Goal: Check status: Check status

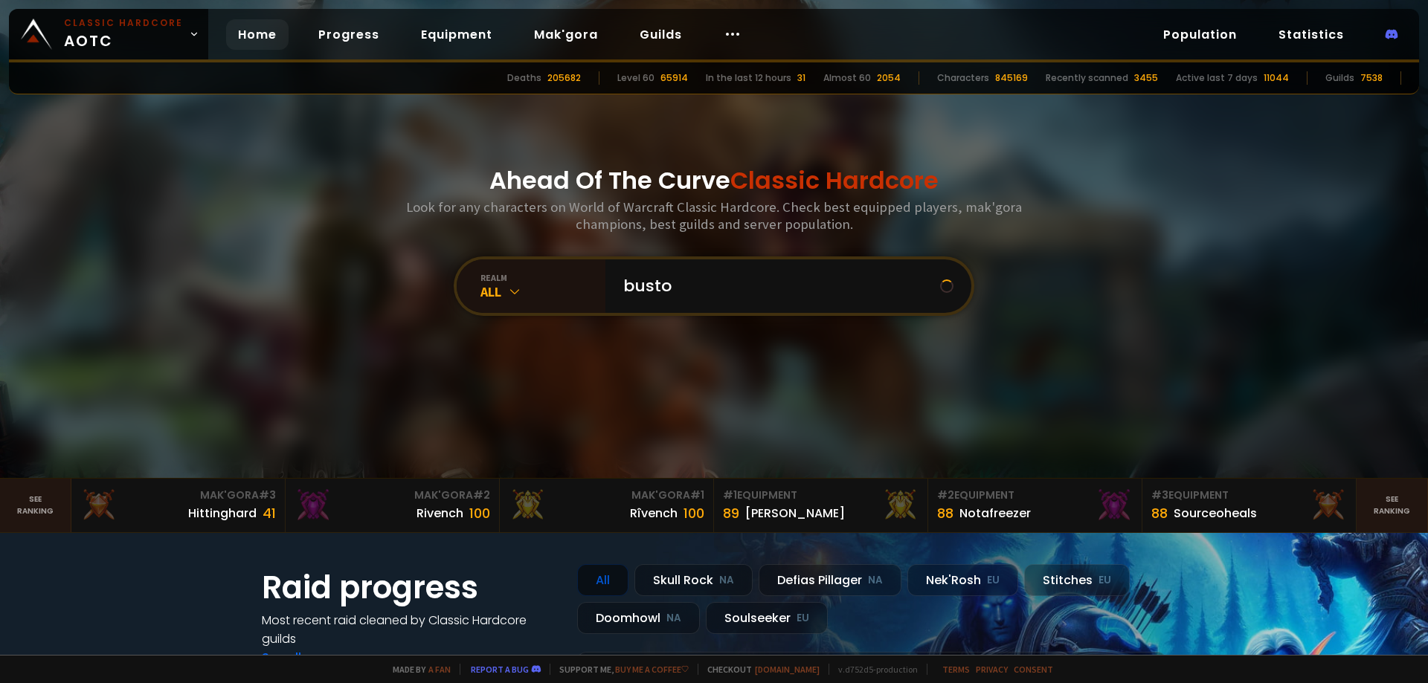
type input "bustop"
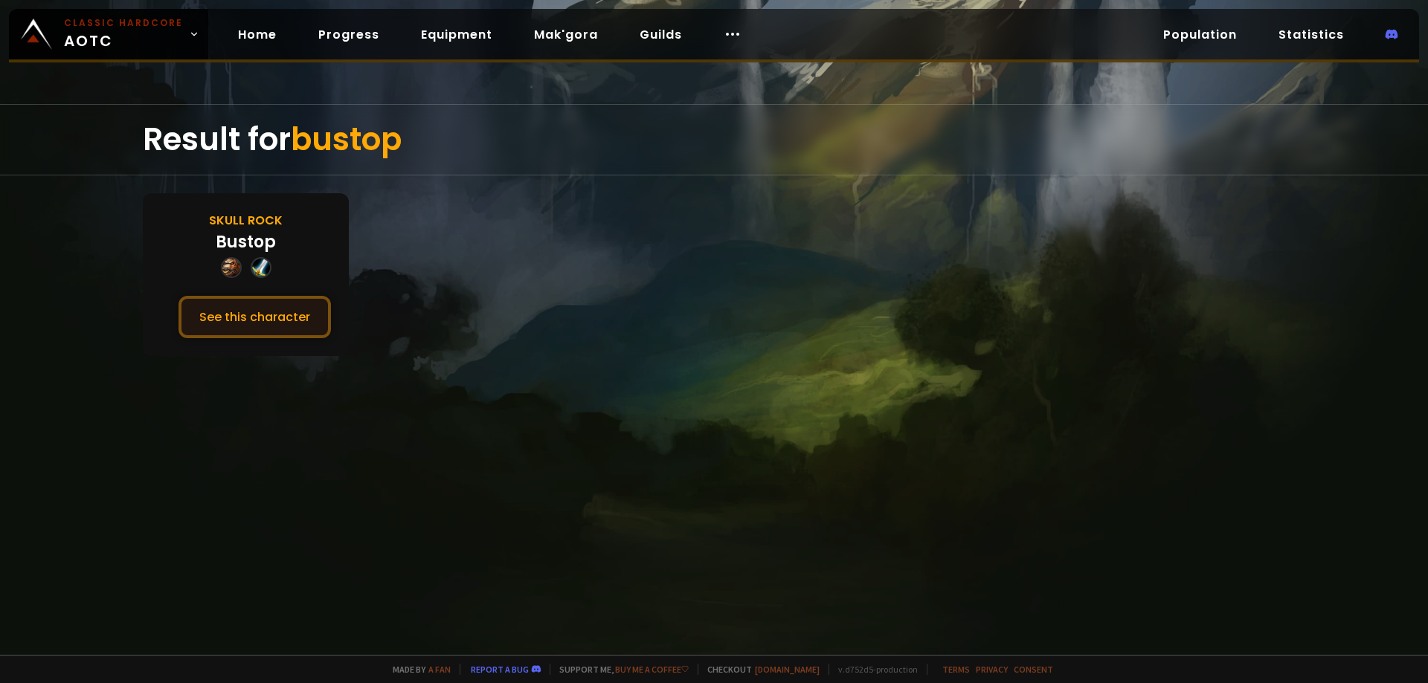
click at [254, 315] on button "See this character" at bounding box center [254, 317] width 152 height 42
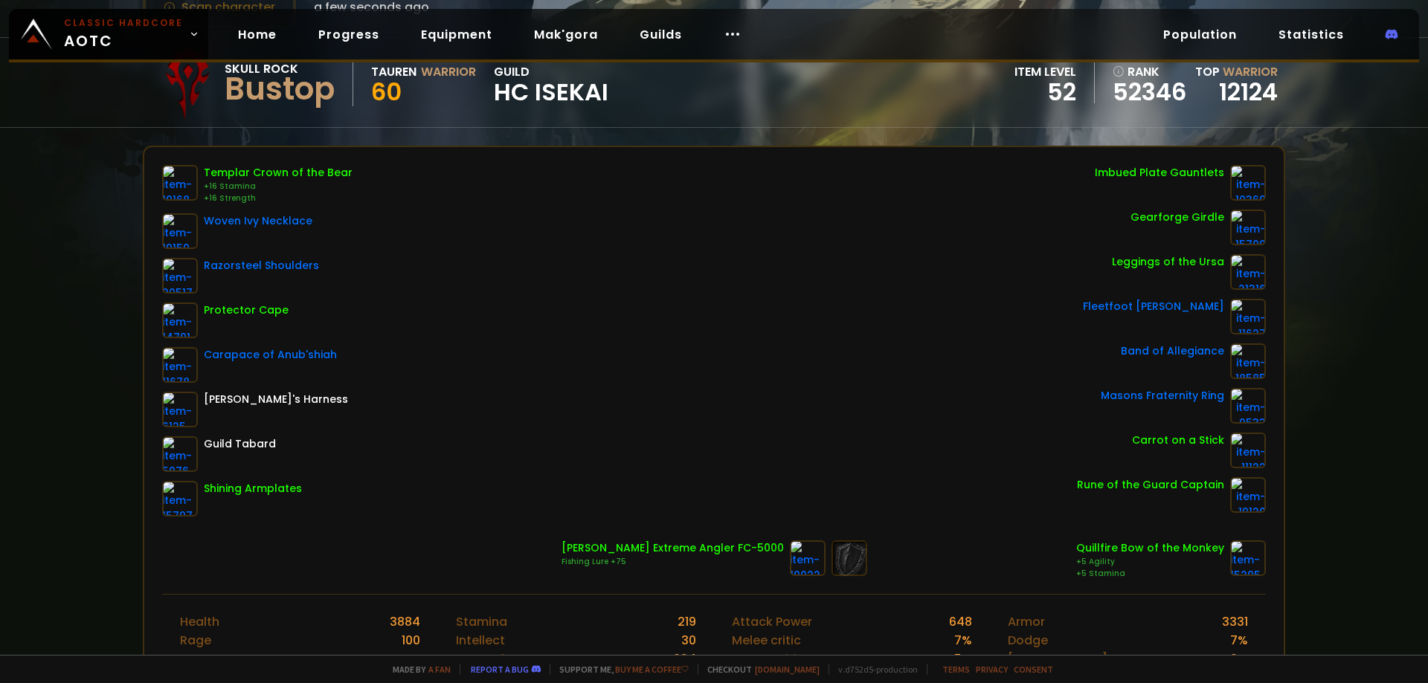
scroll to position [149, 0]
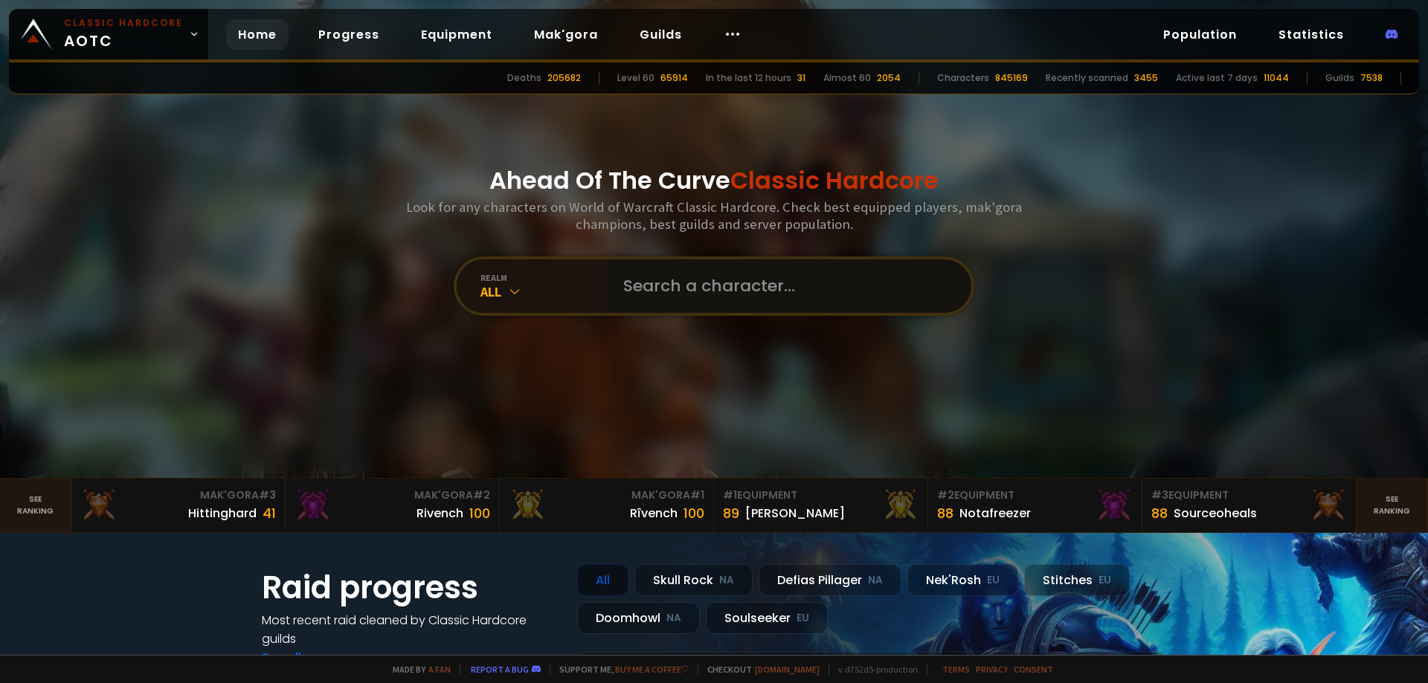
click at [692, 274] on input "text" at bounding box center [783, 287] width 339 height 54
type input "bustop"
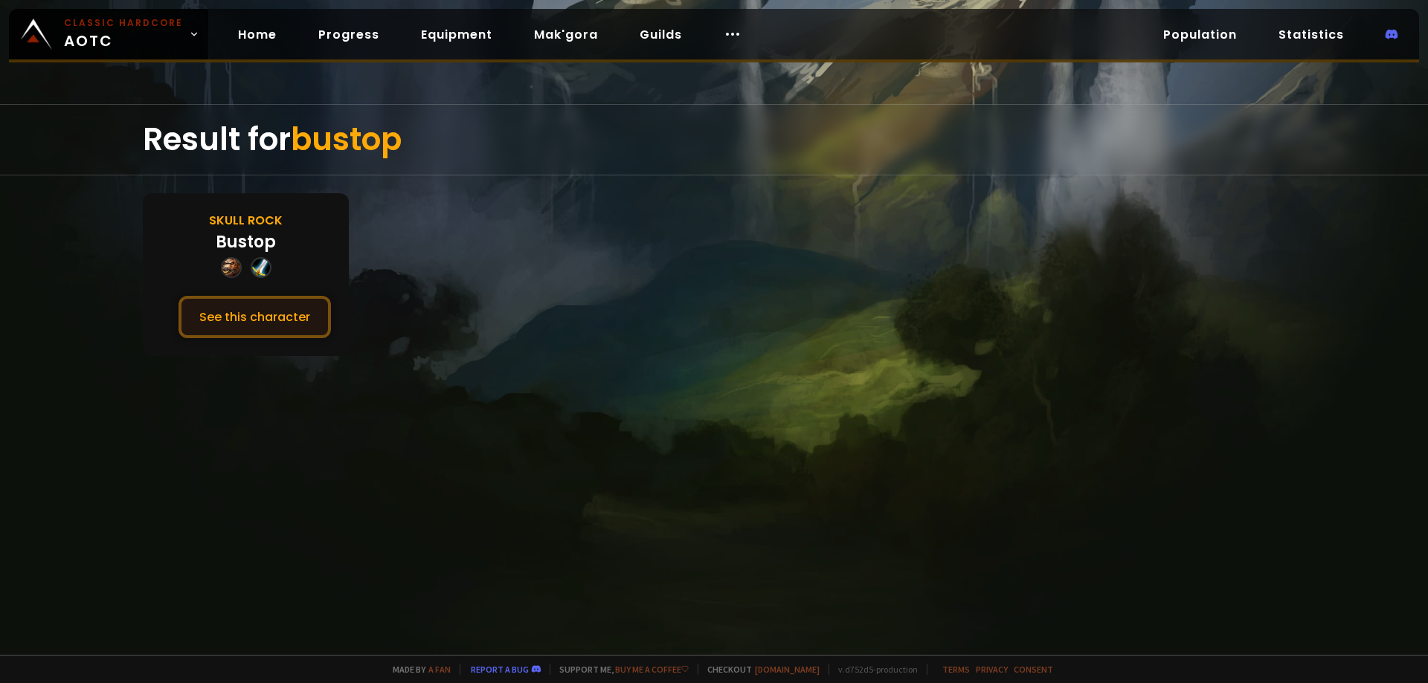
click at [268, 326] on button "See this character" at bounding box center [254, 317] width 152 height 42
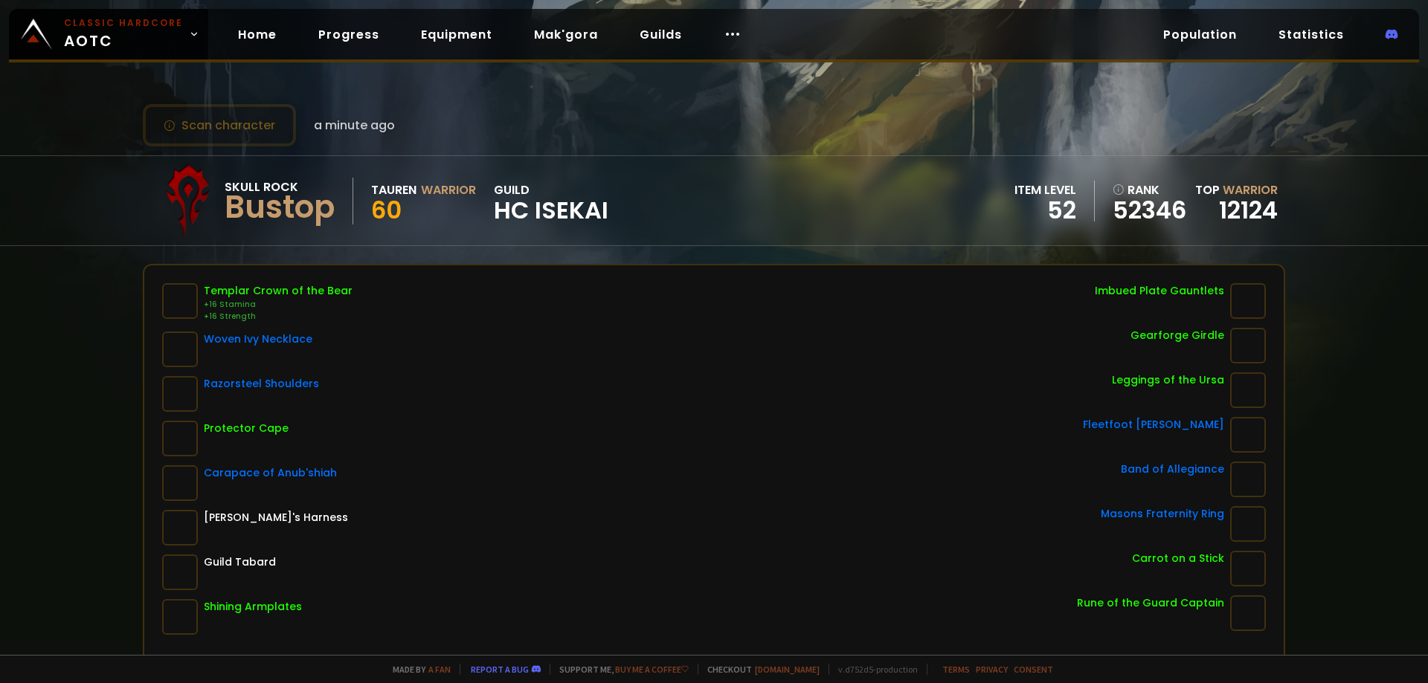
scroll to position [74, 0]
